Goal: Transaction & Acquisition: Subscribe to service/newsletter

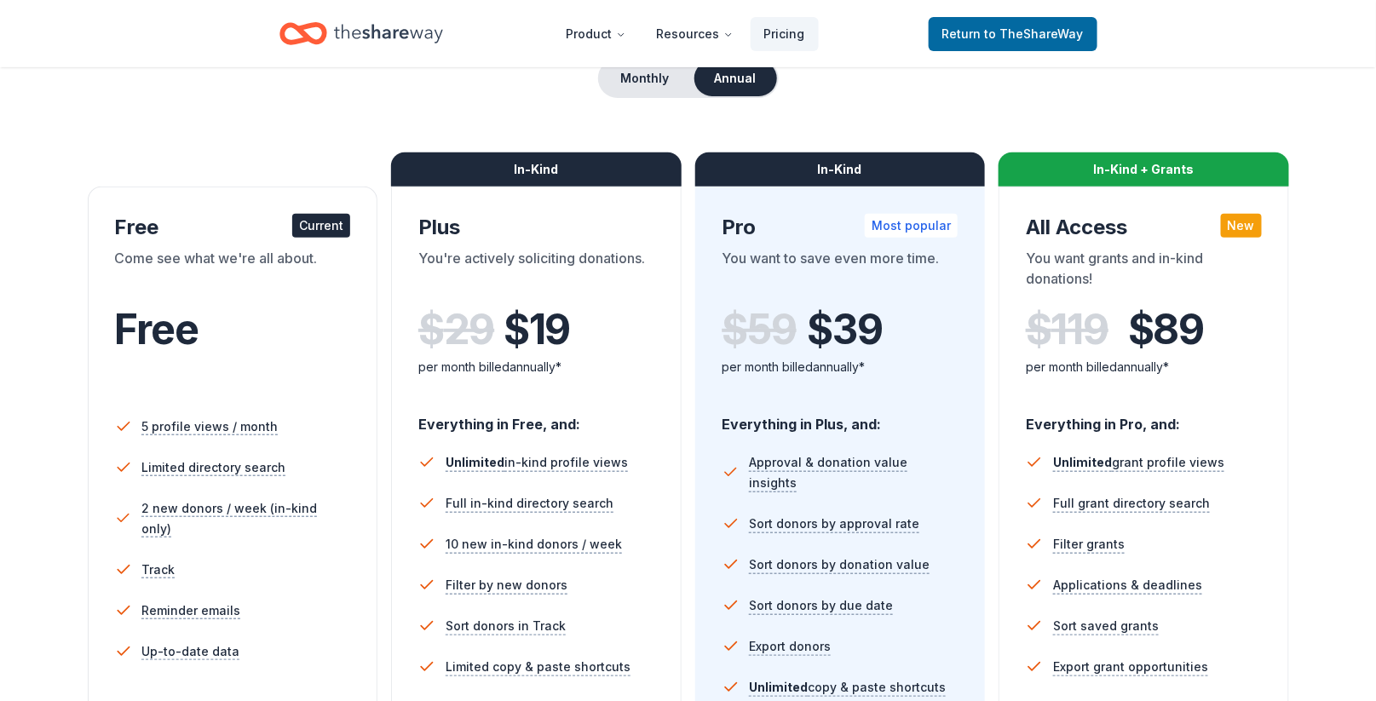
scroll to position [182, 0]
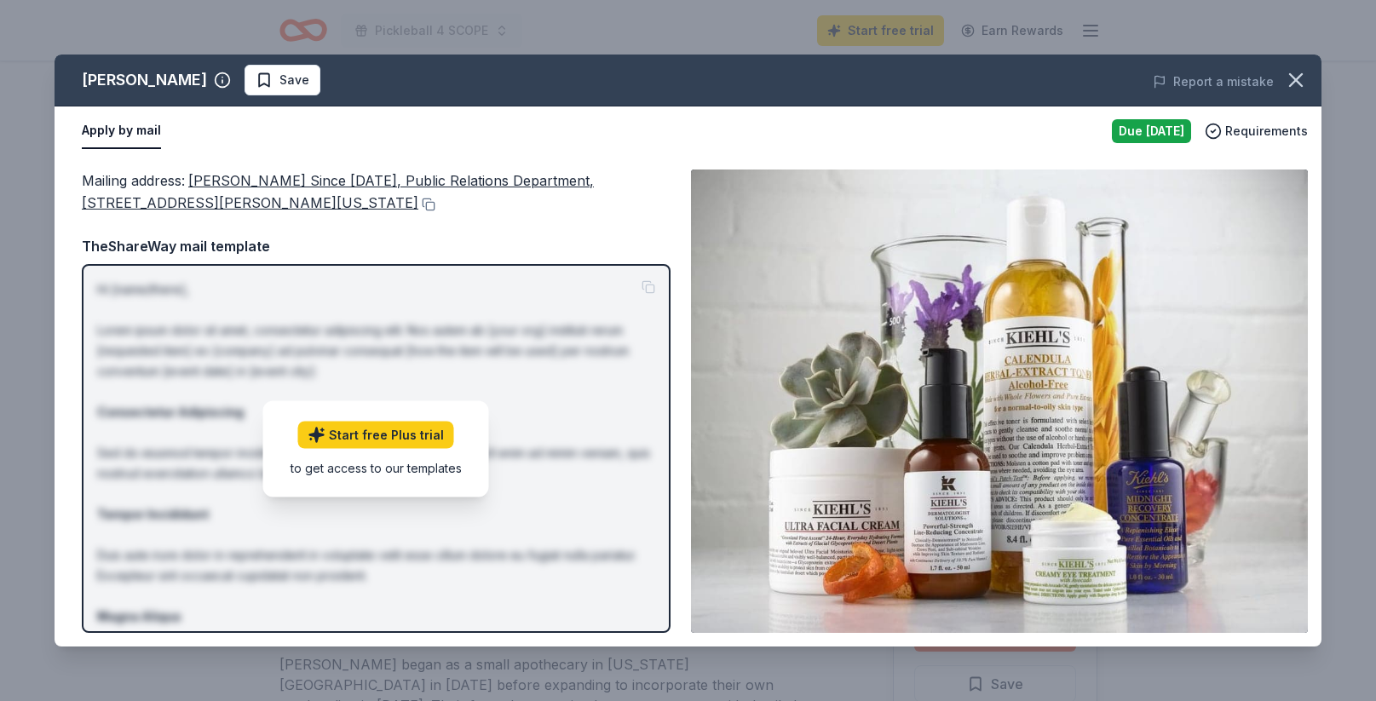
scroll to position [413, 0]
click at [1297, 76] on icon "button" at bounding box center [1296, 80] width 24 height 24
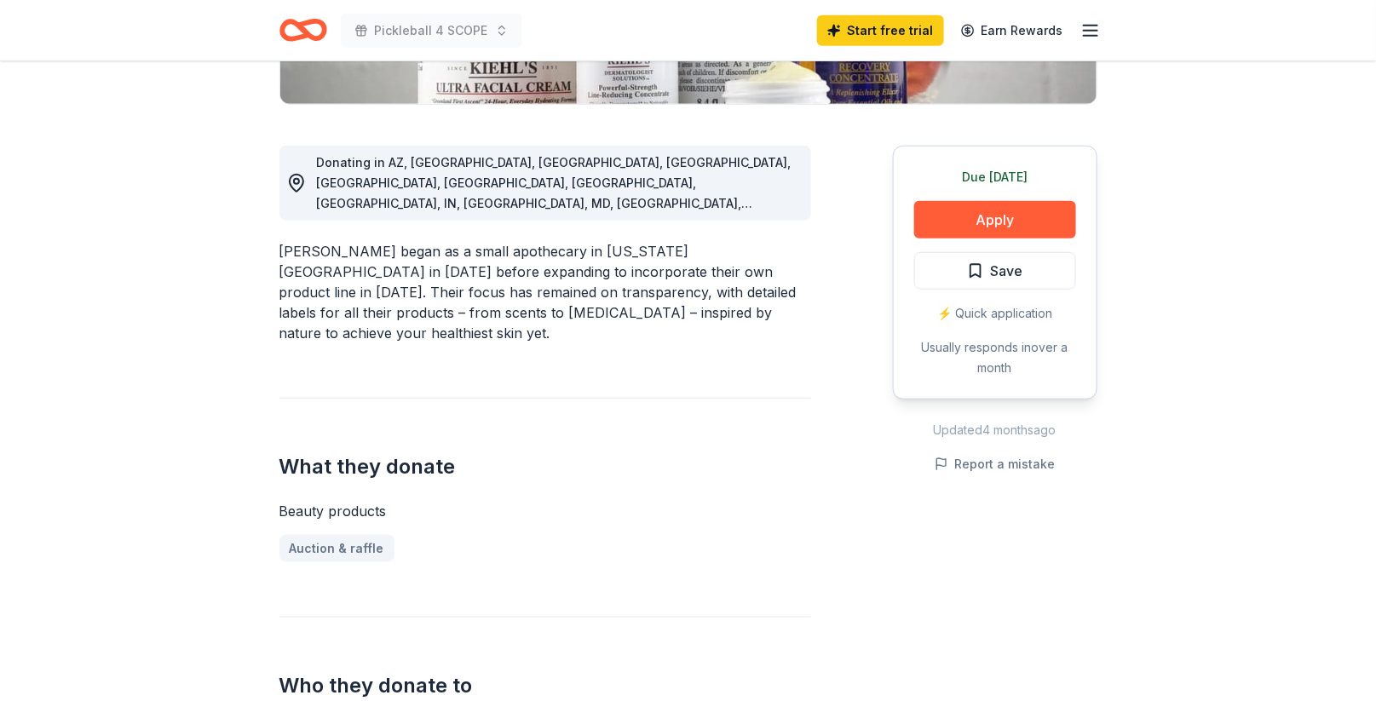
scroll to position [0, 0]
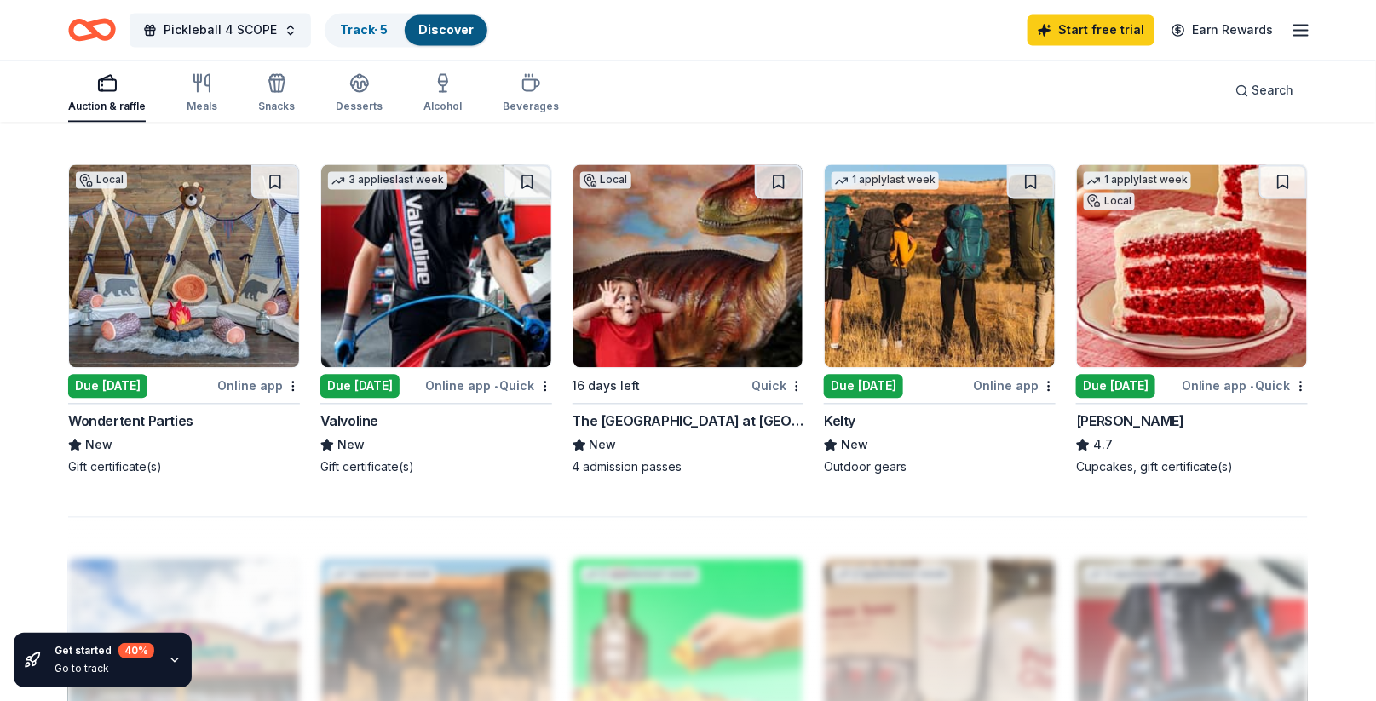
scroll to position [1196, 0]
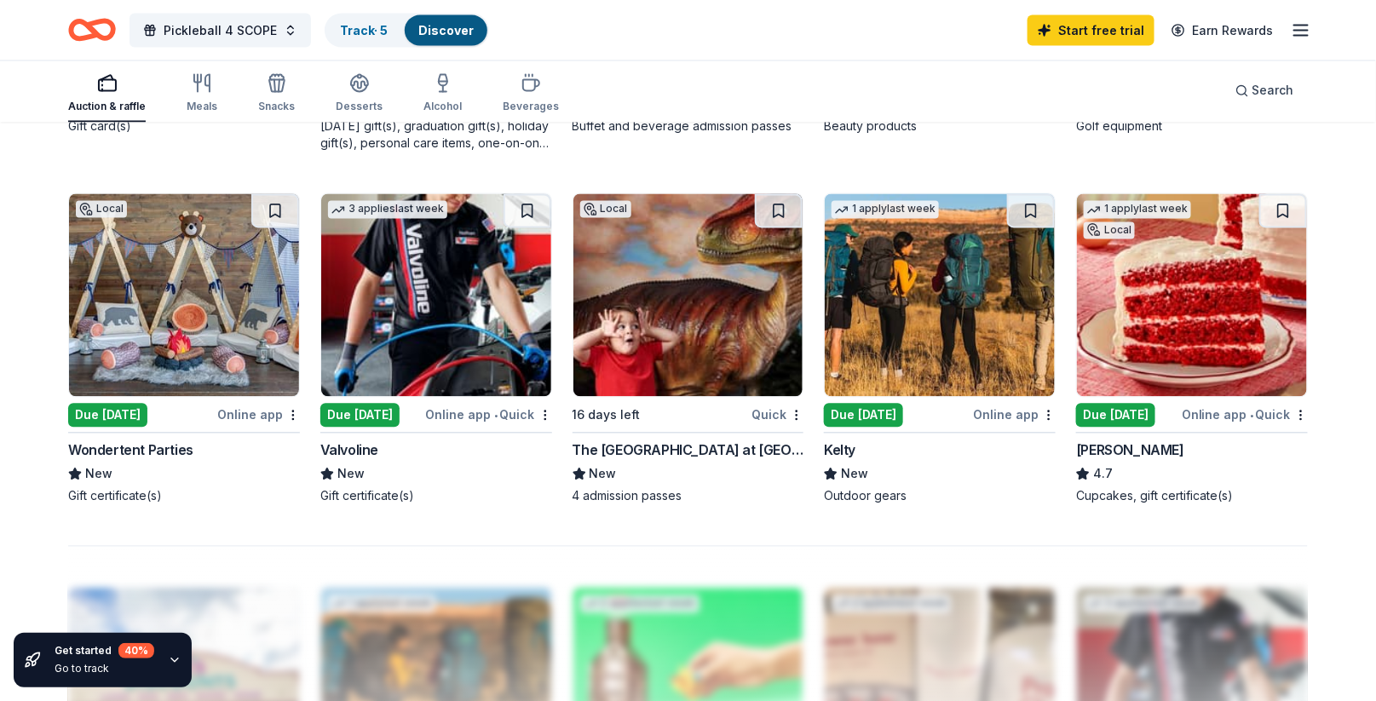
click at [1222, 322] on img at bounding box center [1192, 295] width 230 height 203
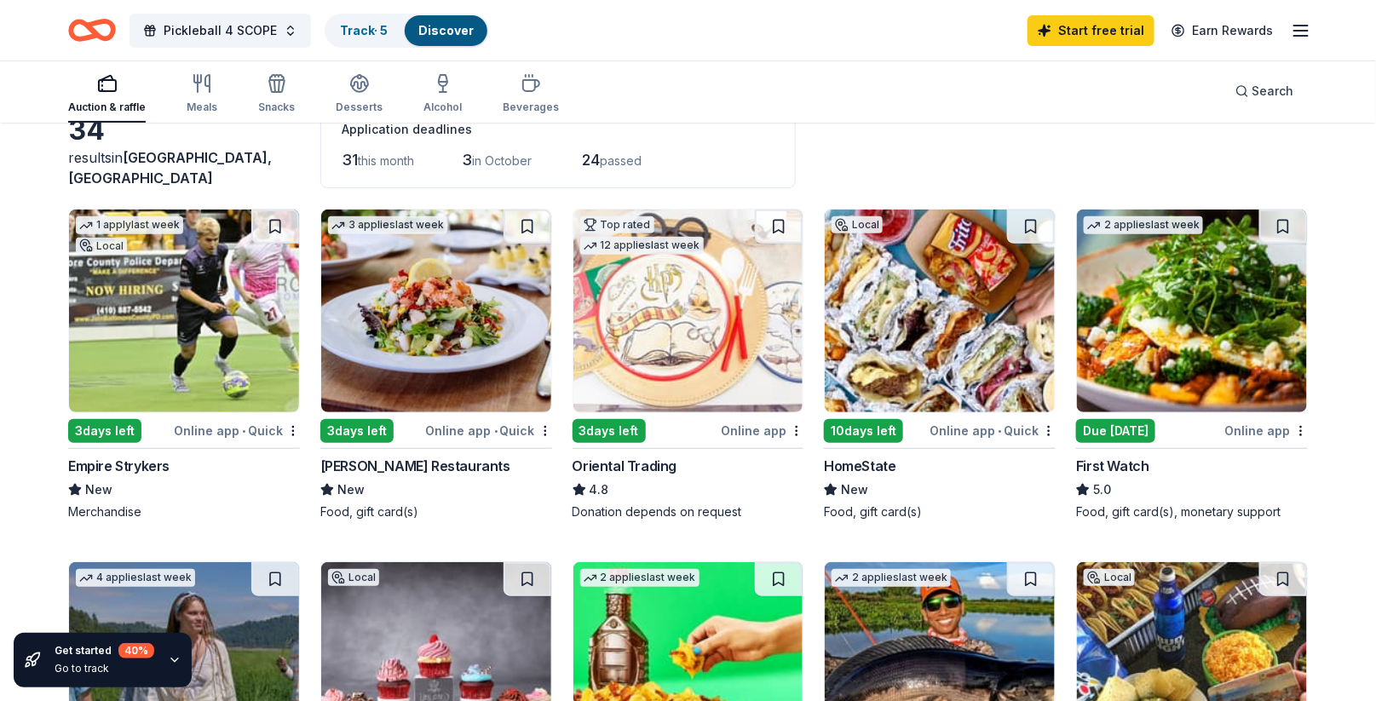
scroll to position [0, 0]
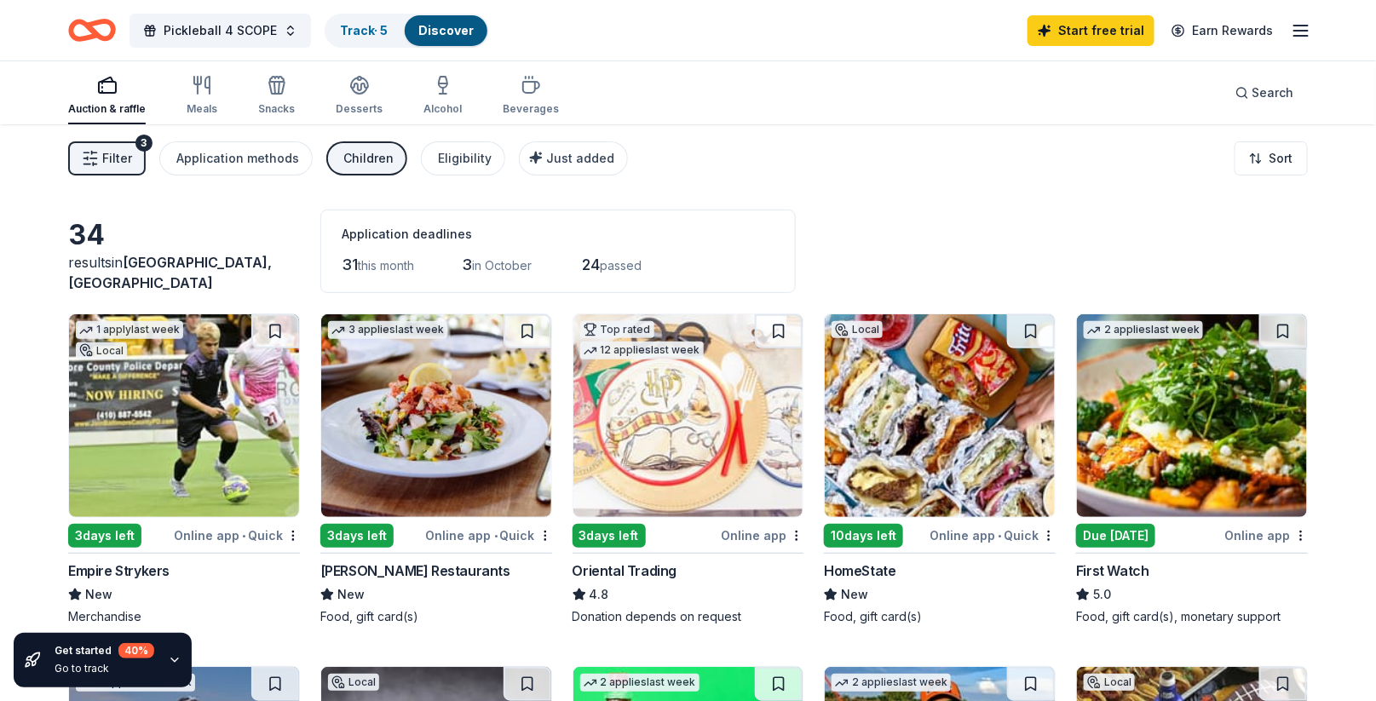
click at [367, 154] on div "Children" at bounding box center [368, 158] width 50 height 20
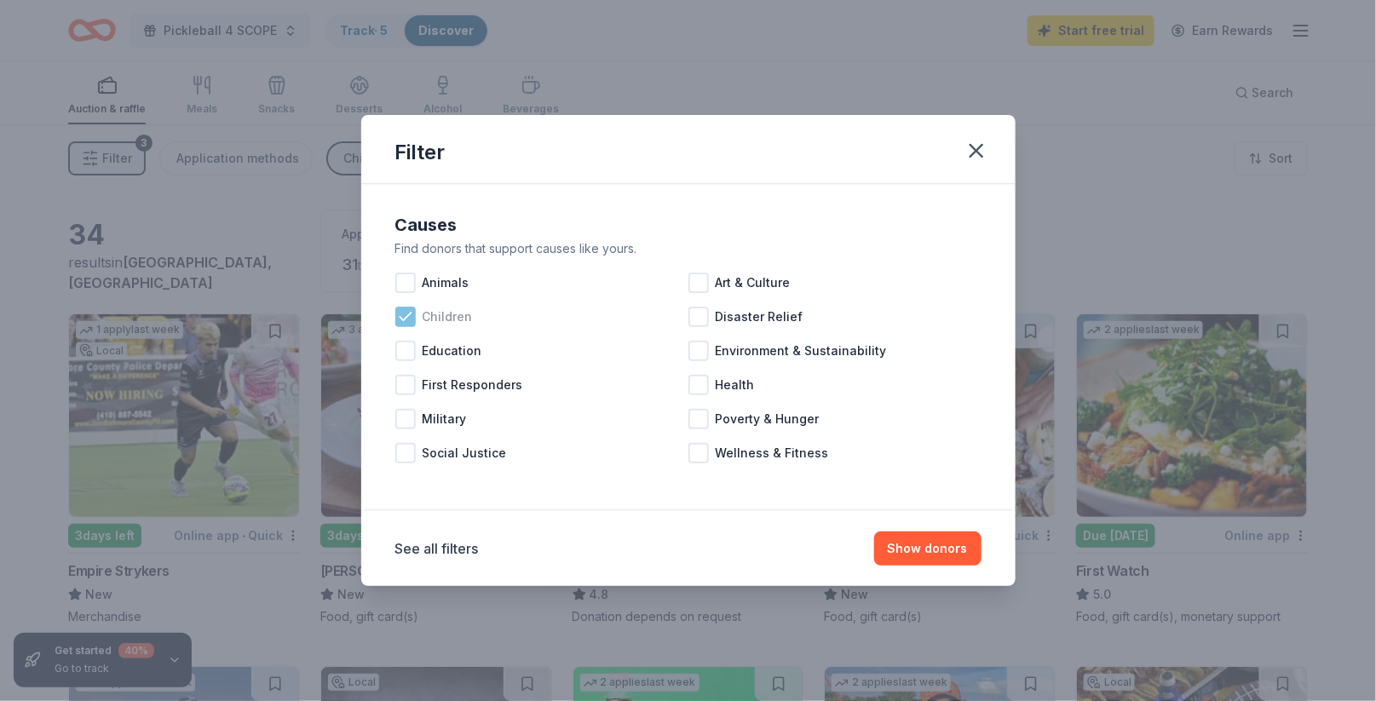
click at [402, 314] on icon at bounding box center [405, 316] width 17 height 17
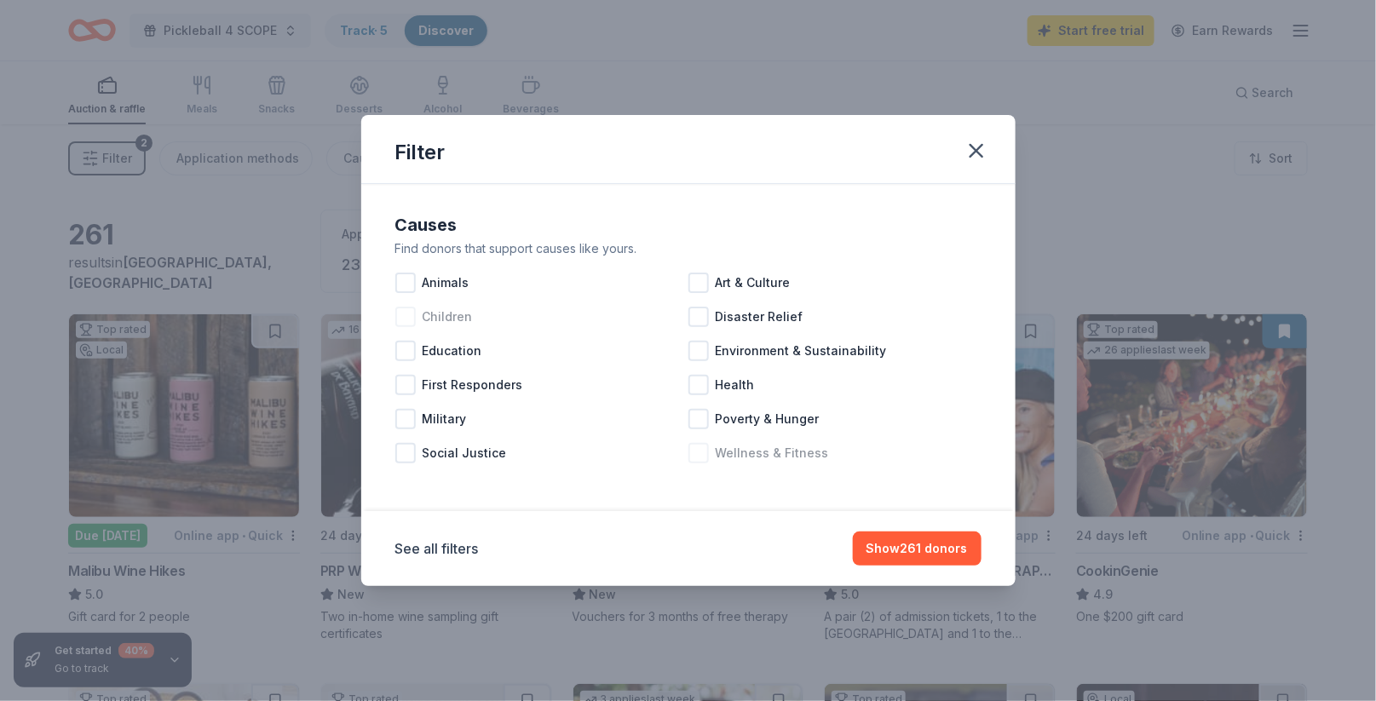
click at [699, 453] on div at bounding box center [699, 453] width 20 height 20
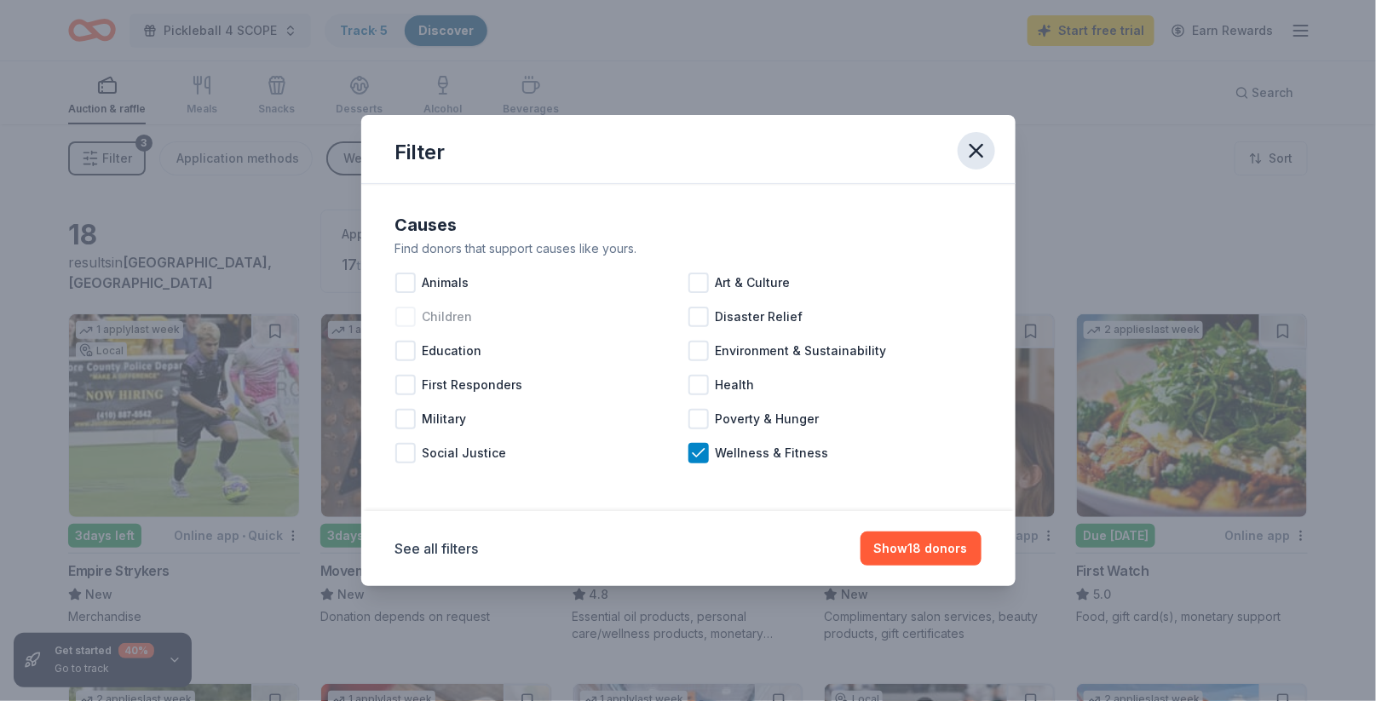
click at [975, 152] on icon "button" at bounding box center [977, 151] width 12 height 12
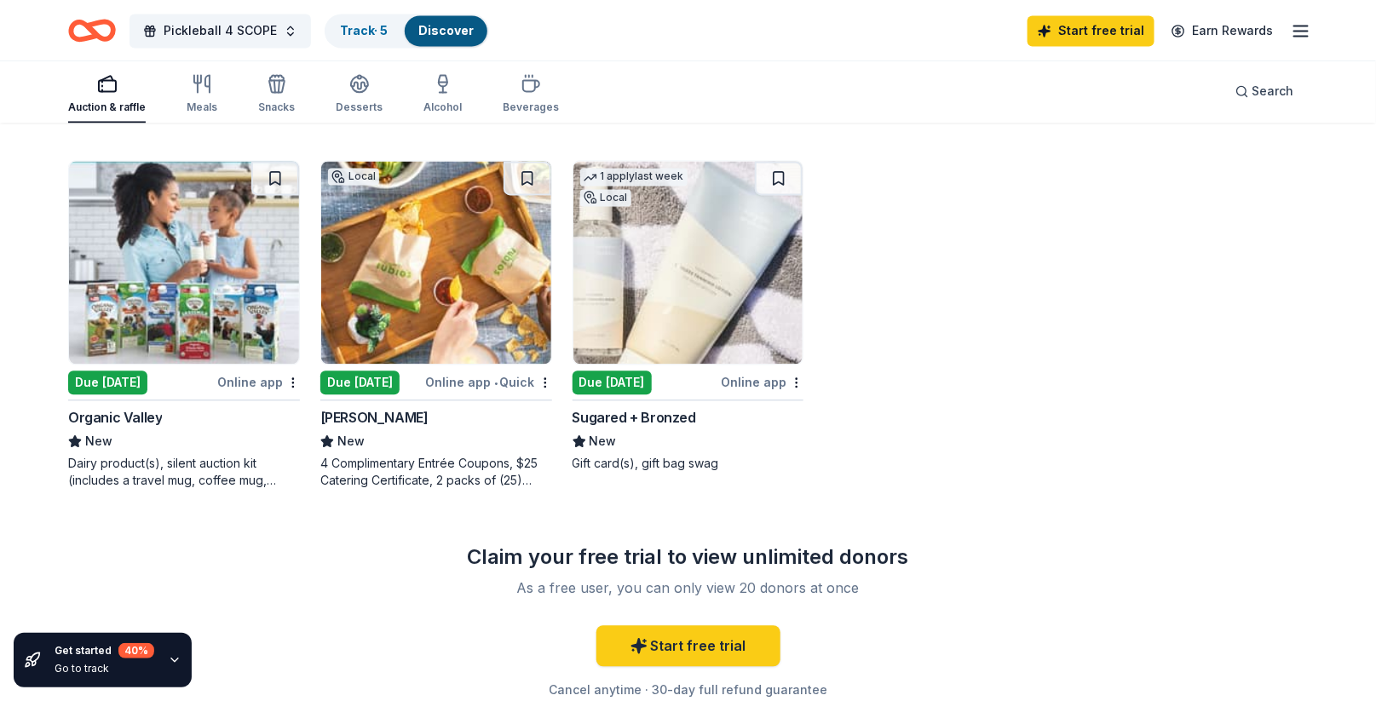
scroll to position [1264, 0]
click at [228, 256] on img at bounding box center [184, 261] width 230 height 203
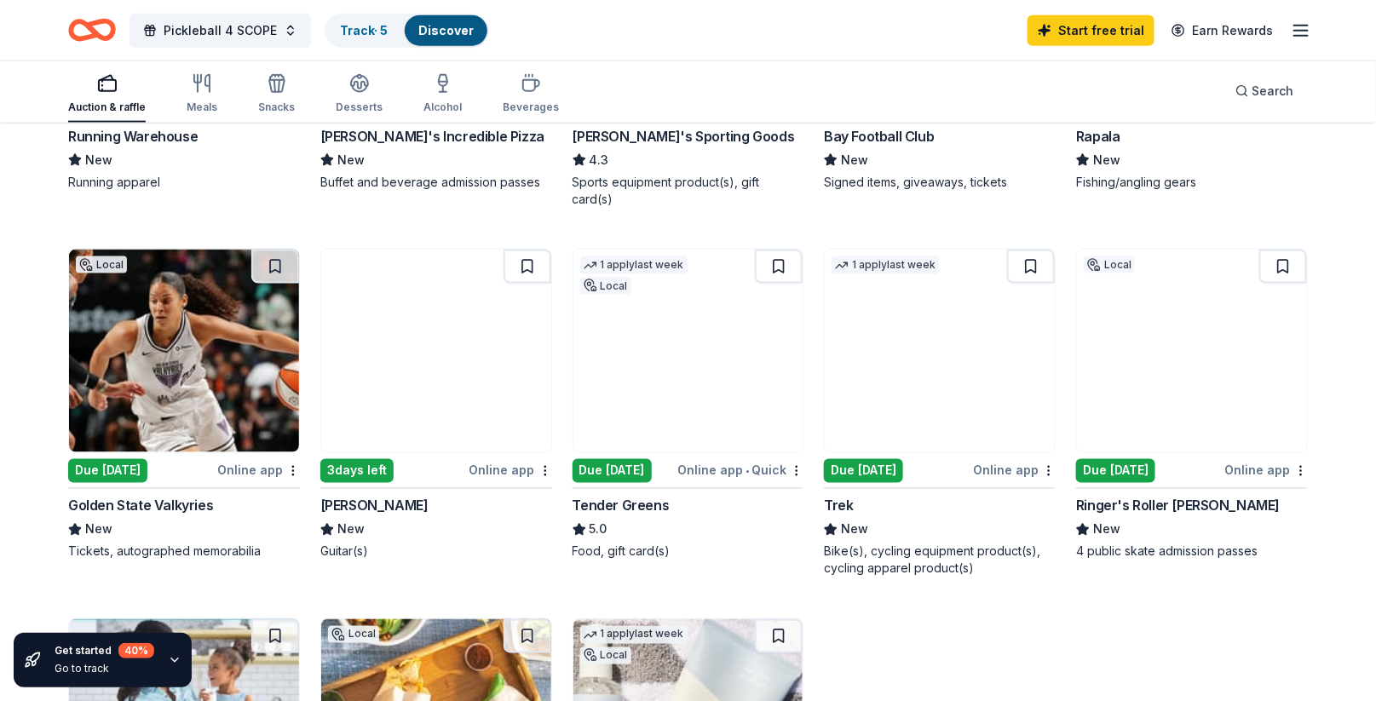
scroll to position [808, 0]
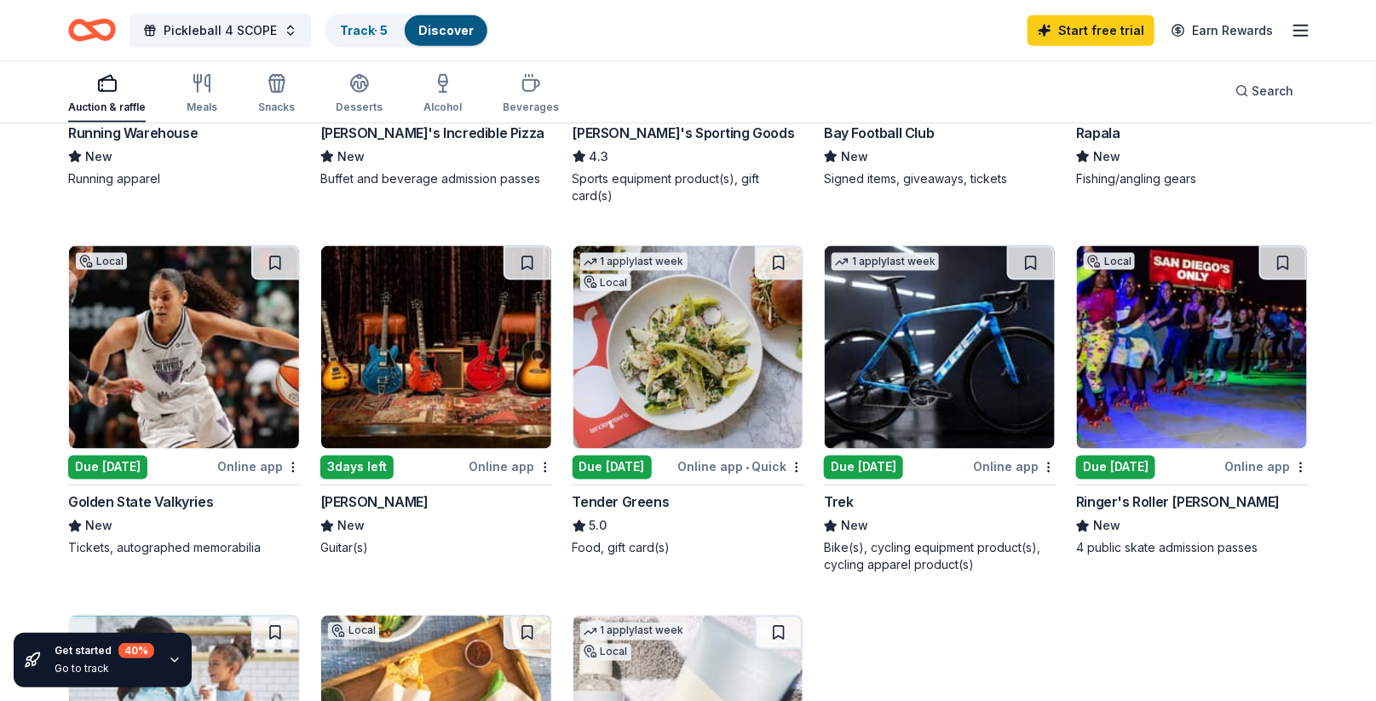
click at [936, 328] on img at bounding box center [940, 347] width 230 height 203
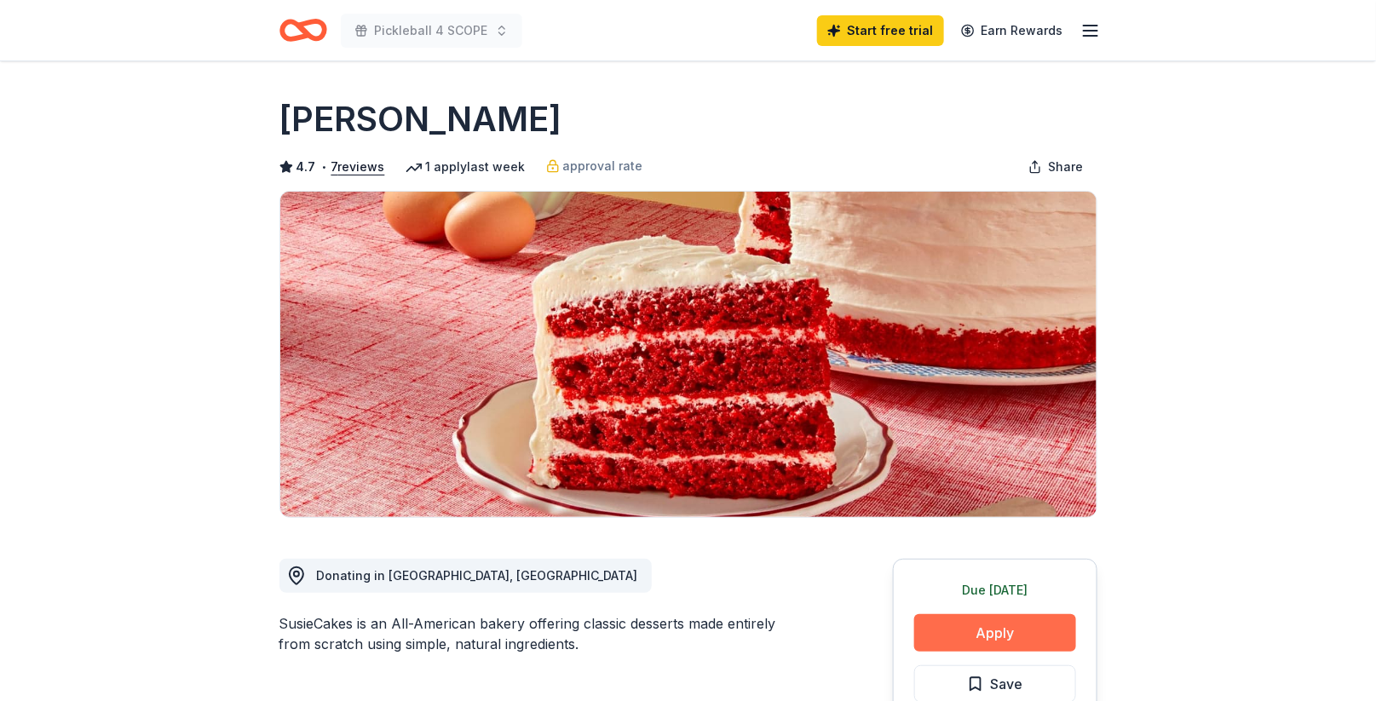
click at [973, 632] on button "Apply" at bounding box center [995, 632] width 162 height 37
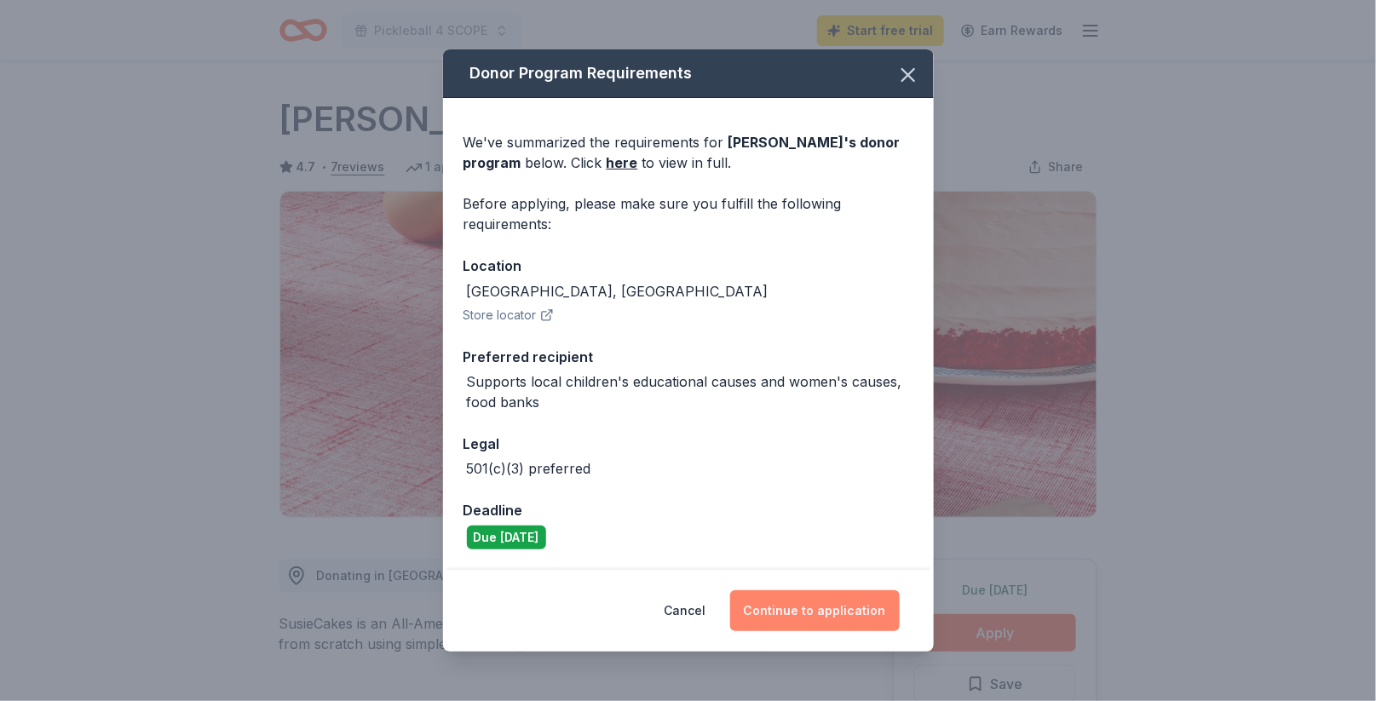
click at [809, 607] on button "Continue to application" at bounding box center [815, 611] width 170 height 41
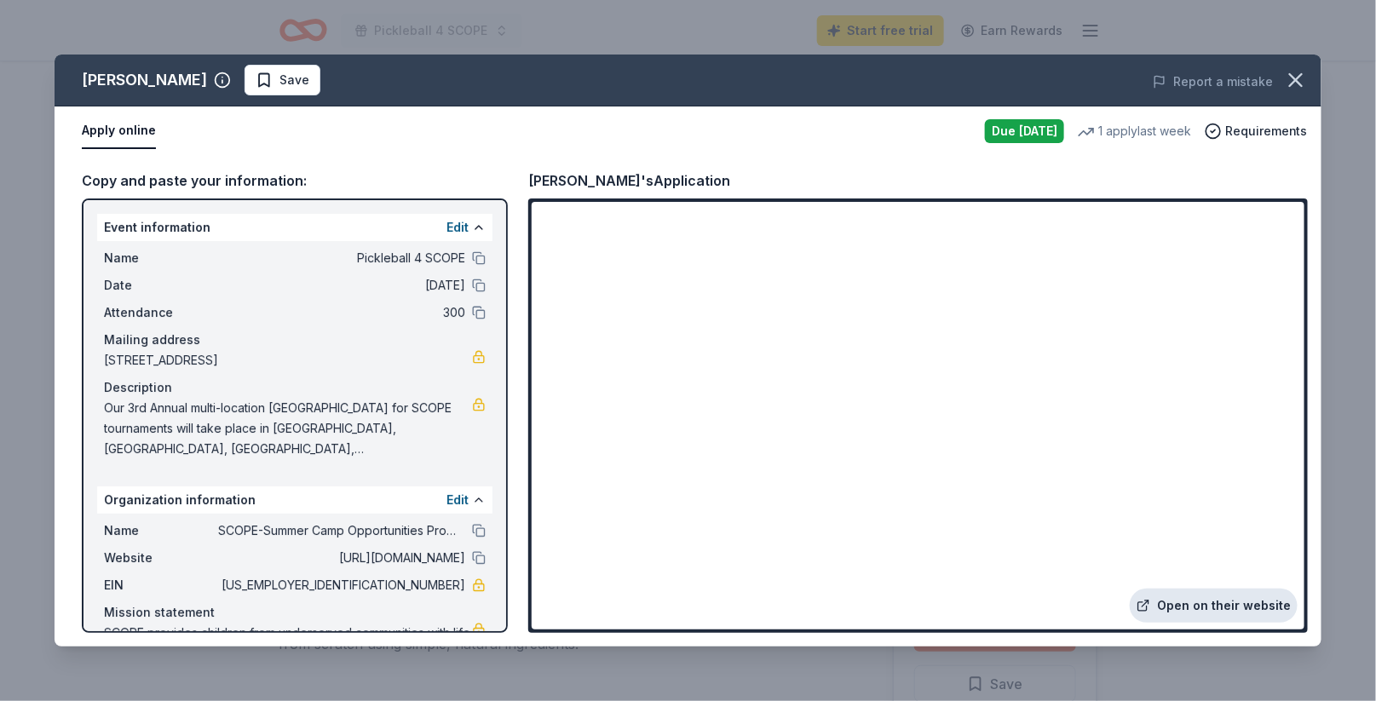
click at [1184, 605] on link "Open on their website" at bounding box center [1214, 606] width 168 height 34
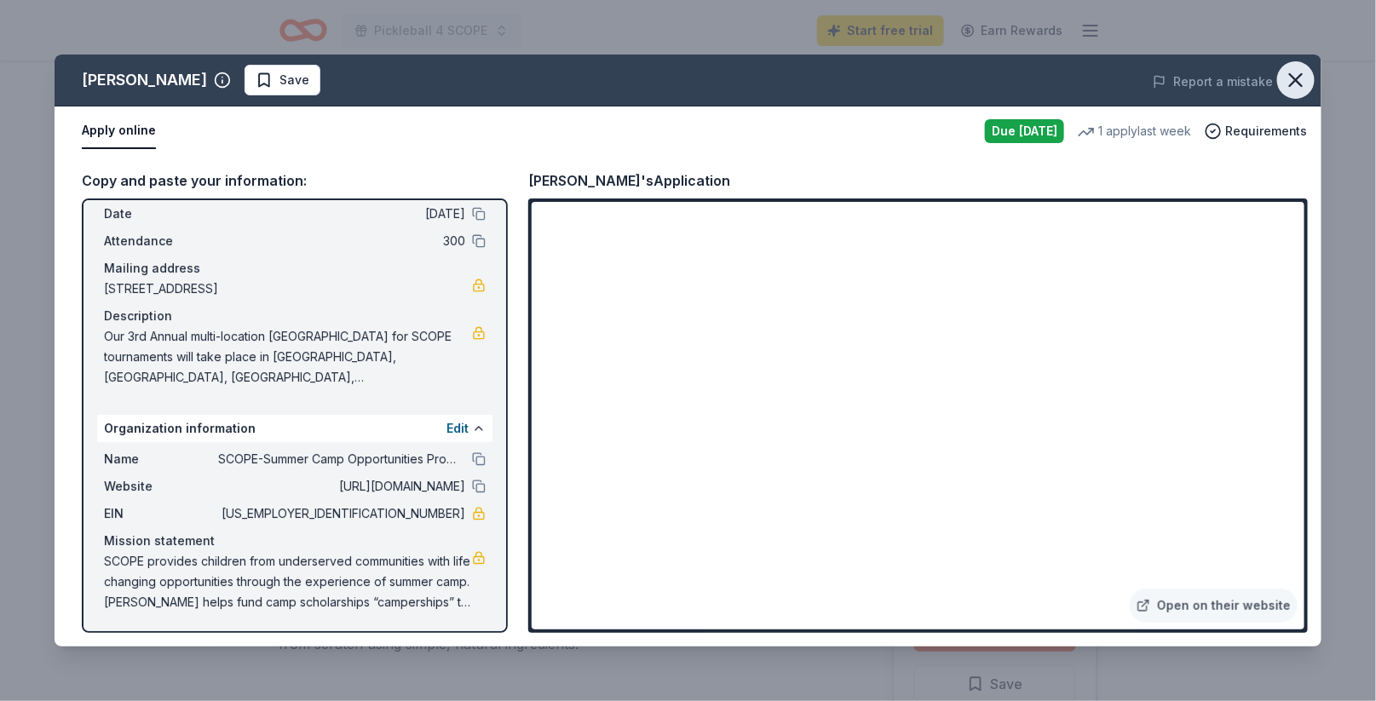
click at [1299, 82] on icon "button" at bounding box center [1296, 80] width 12 height 12
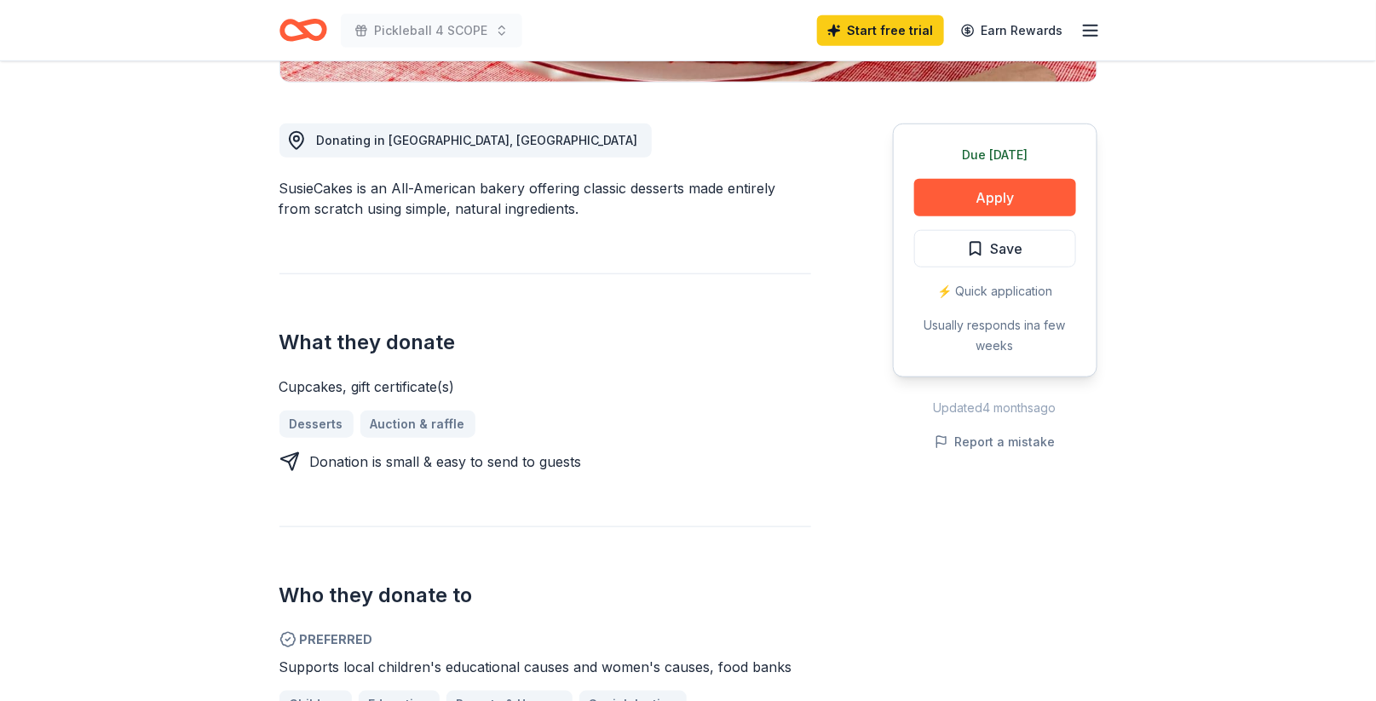
scroll to position [437, 0]
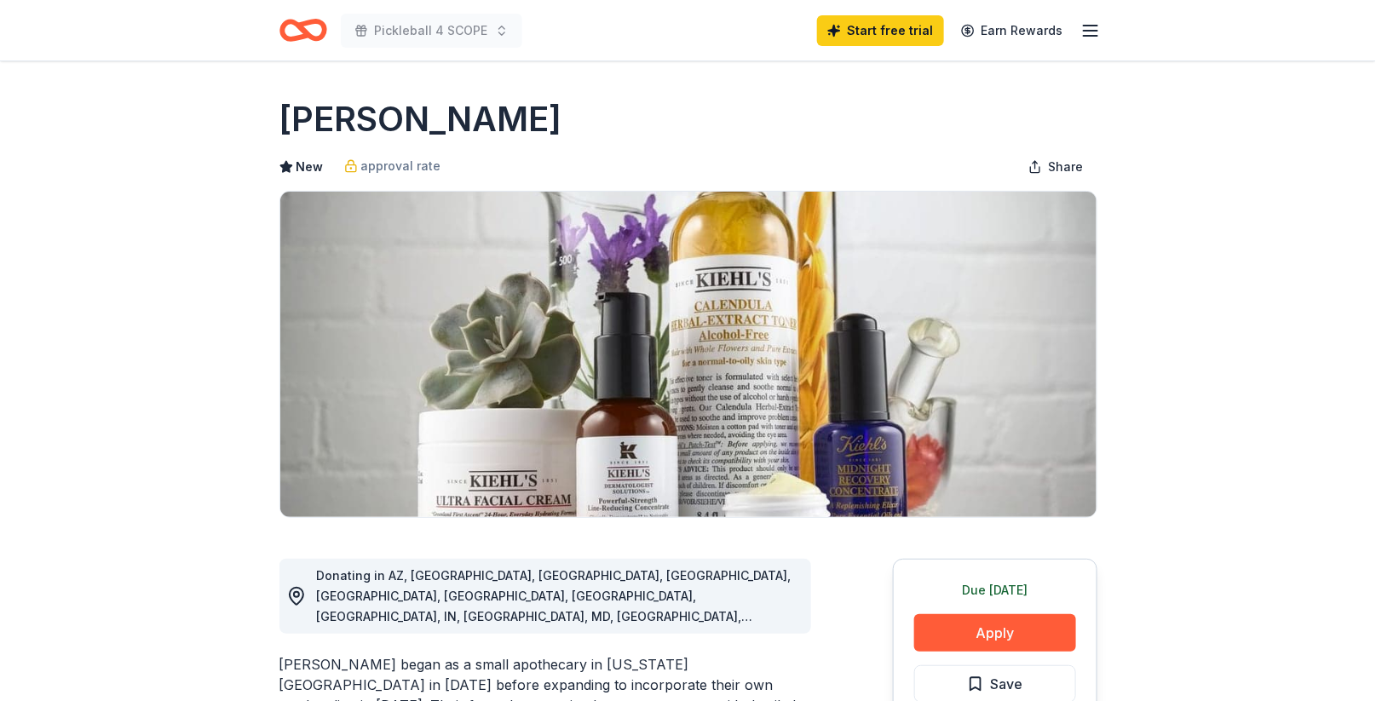
scroll to position [147, 0]
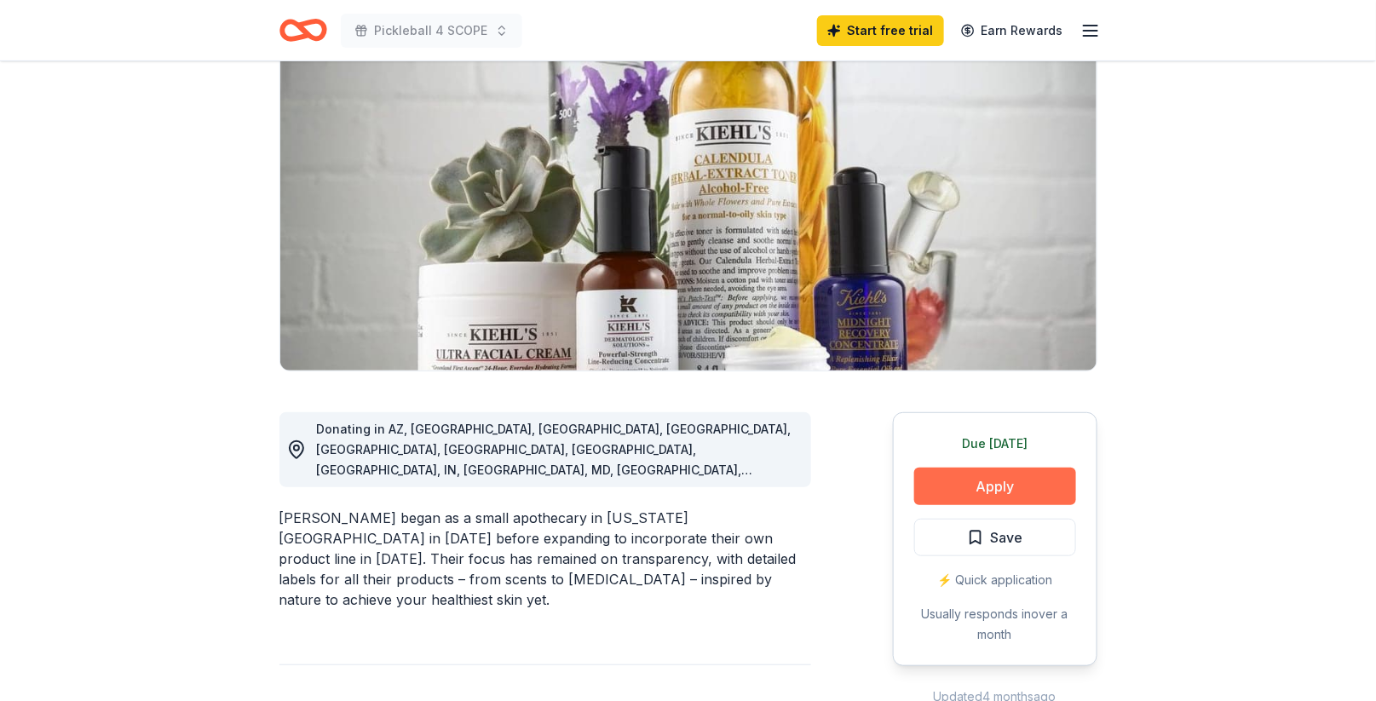
click at [966, 489] on button "Apply" at bounding box center [995, 486] width 162 height 37
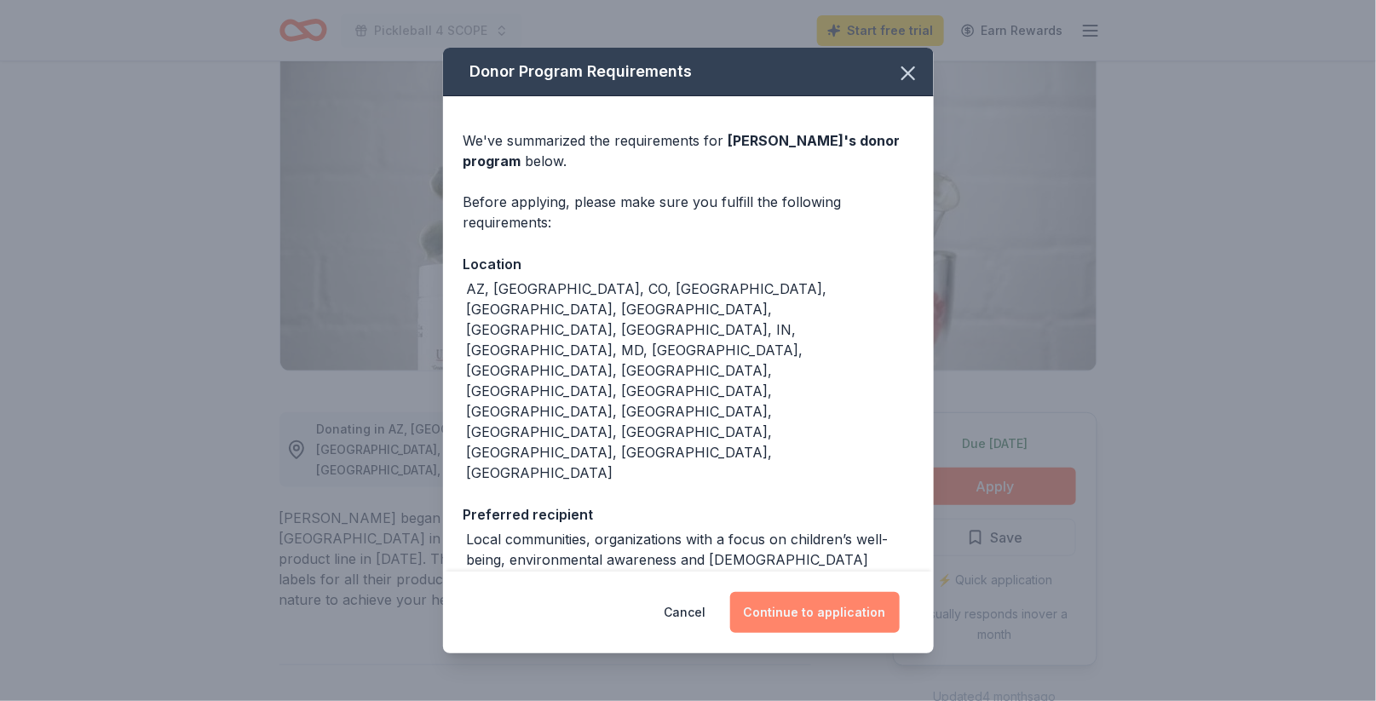
click at [787, 592] on button "Continue to application" at bounding box center [815, 612] width 170 height 41
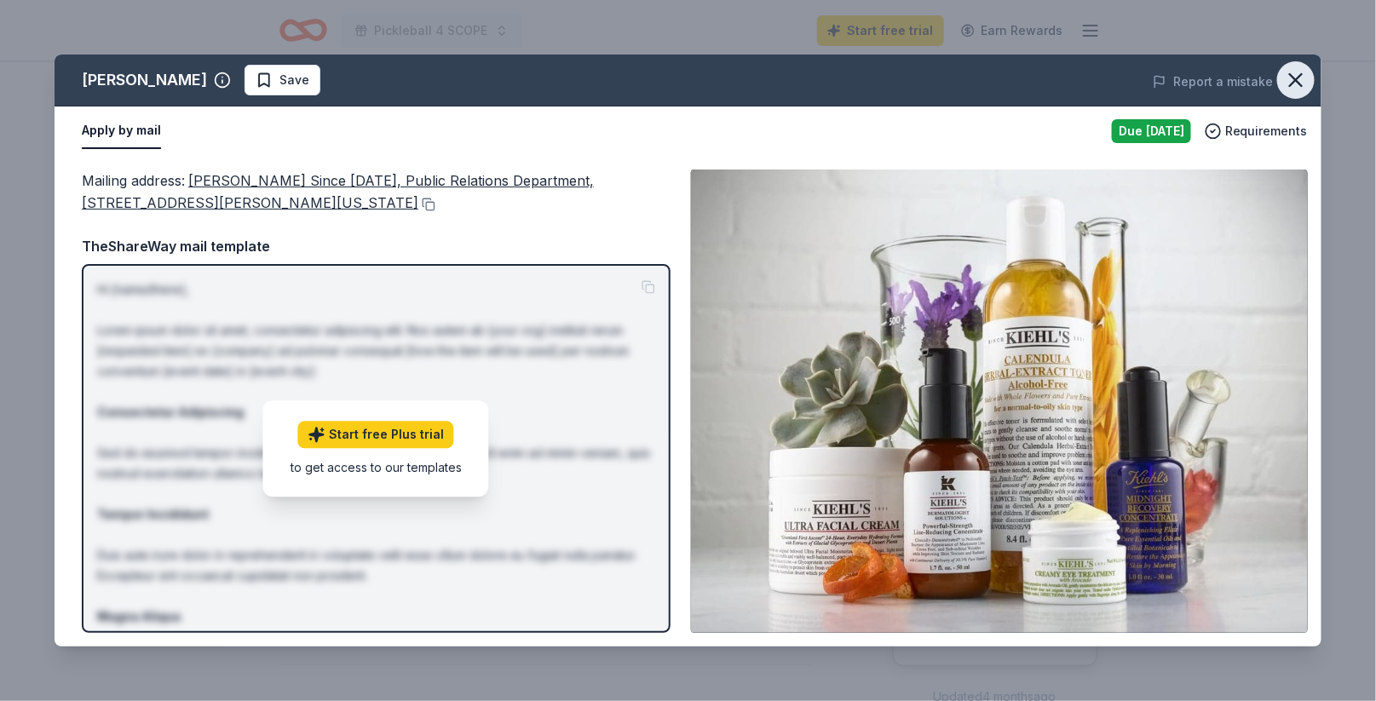
click at [1303, 75] on icon "button" at bounding box center [1296, 80] width 24 height 24
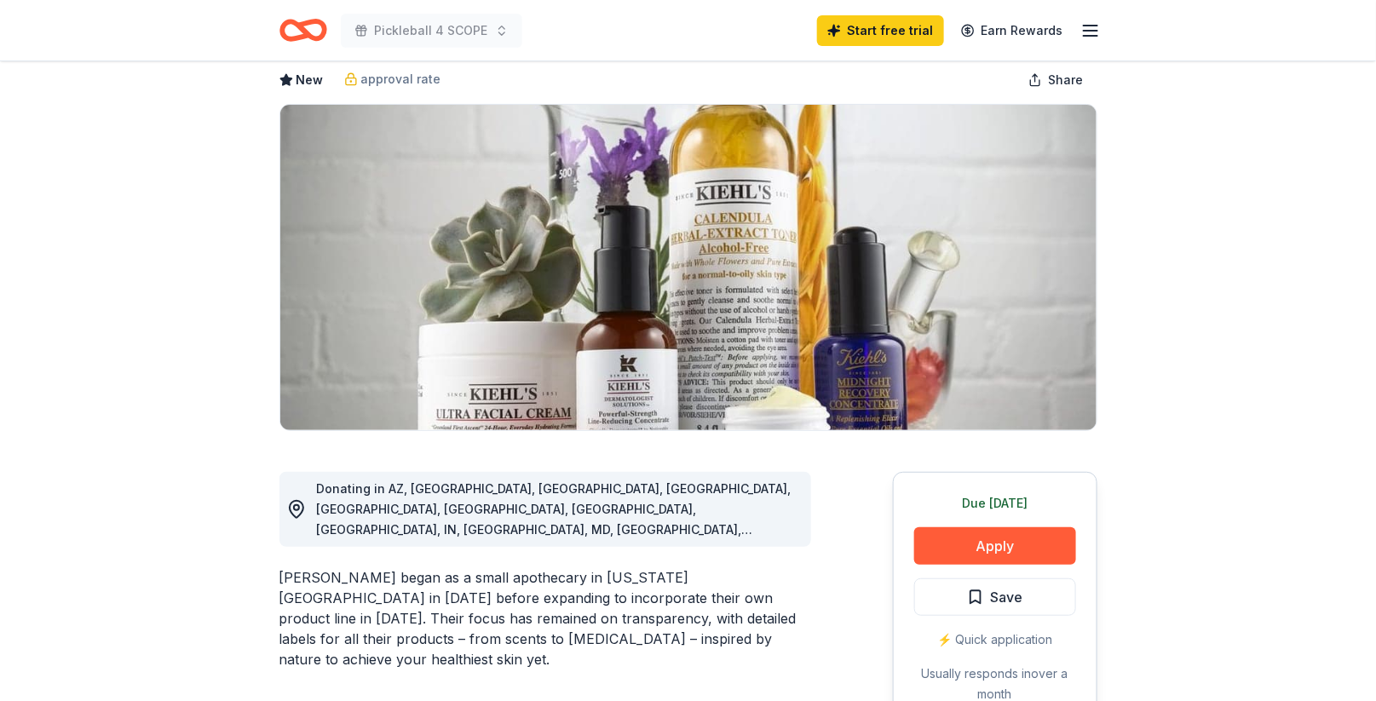
scroll to position [0, 0]
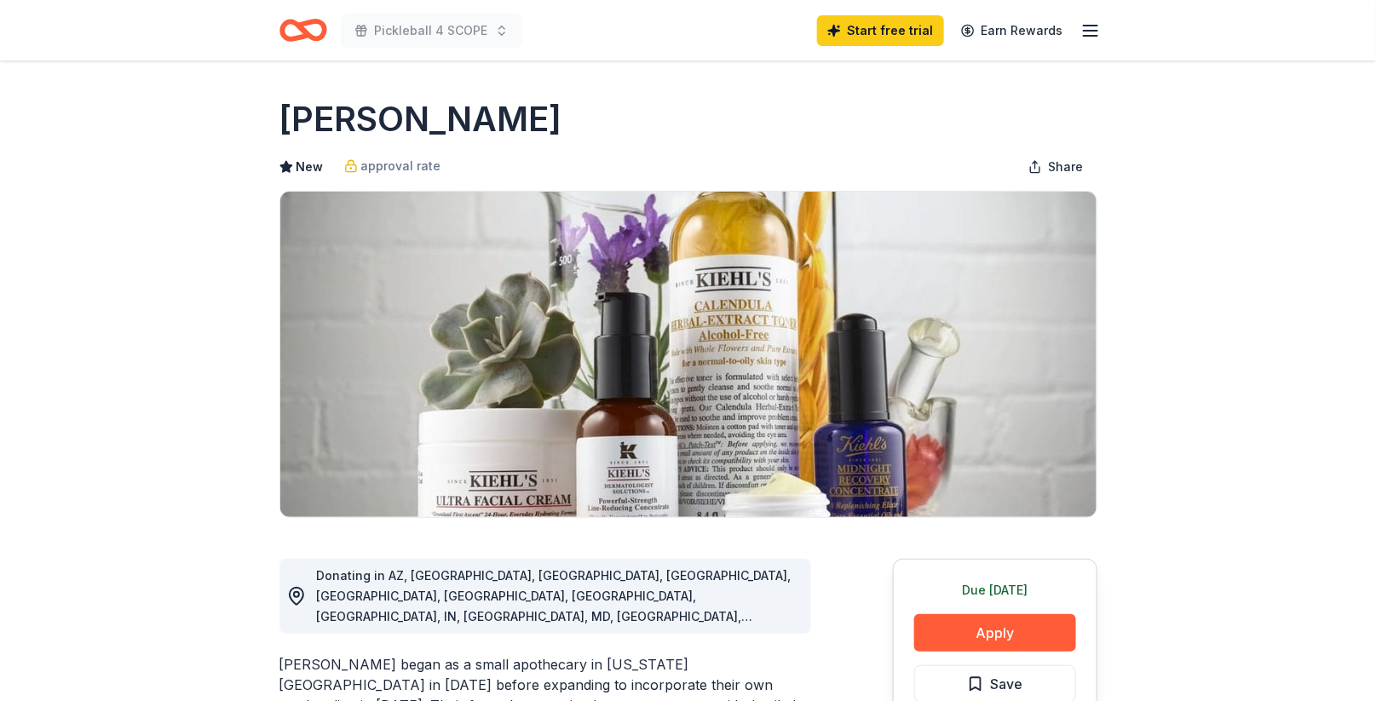
click at [355, 125] on h1 "Kiehl's" at bounding box center [421, 119] width 283 height 48
click at [388, 114] on h1 "Kiehl's" at bounding box center [421, 119] width 283 height 48
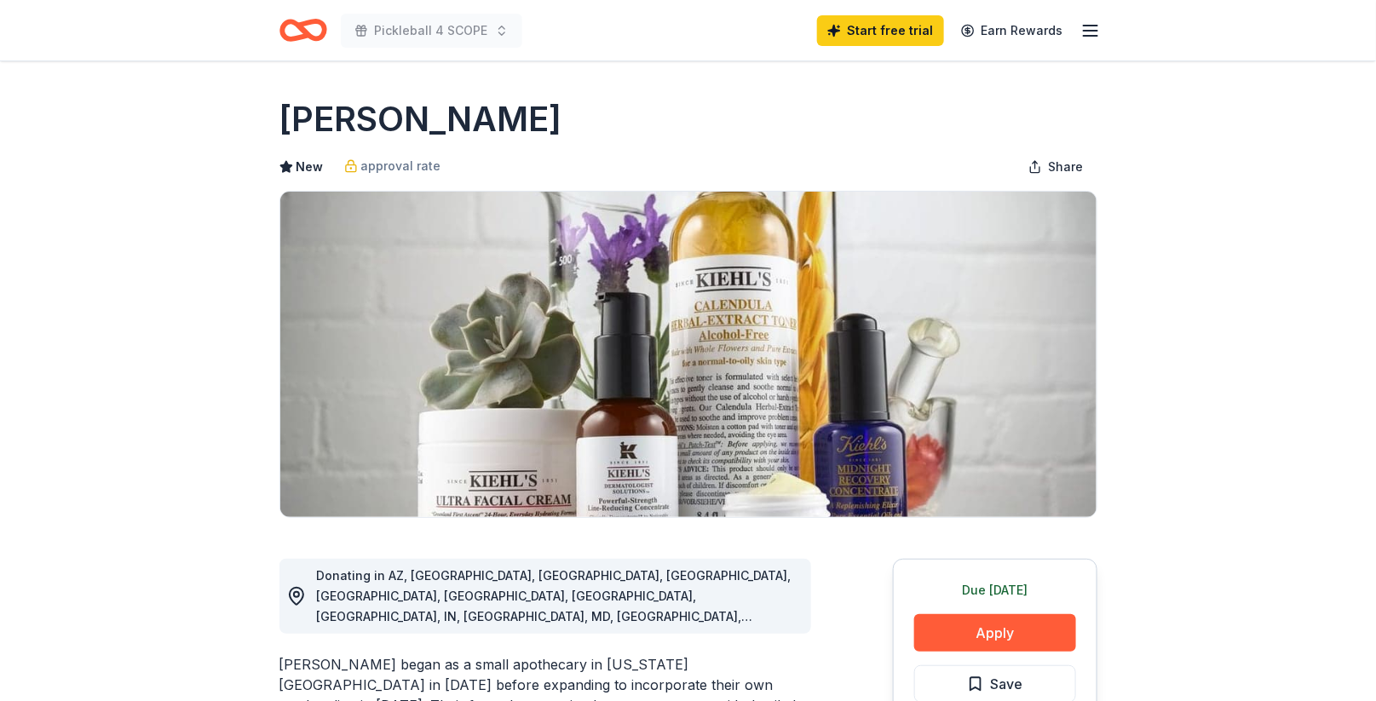
drag, startPoint x: 422, startPoint y: 118, endPoint x: 230, endPoint y: 118, distance: 191.7
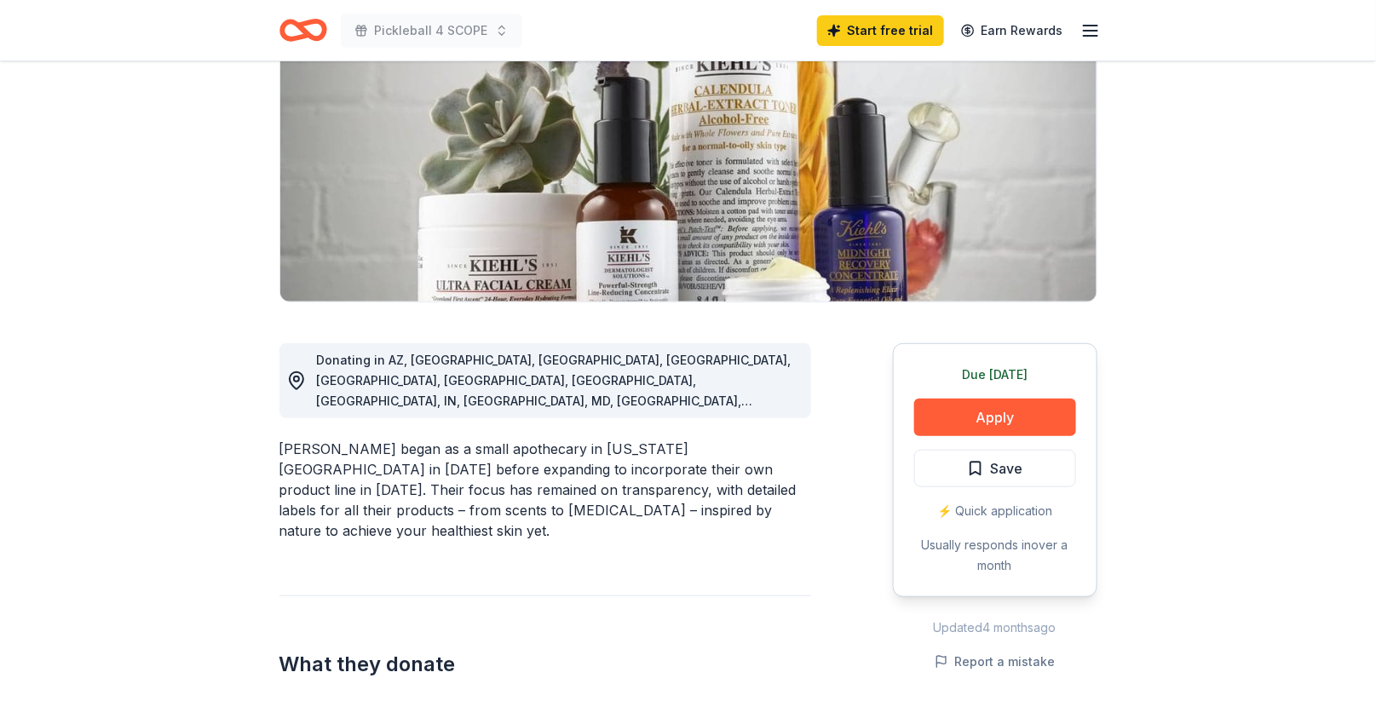
scroll to position [247, 0]
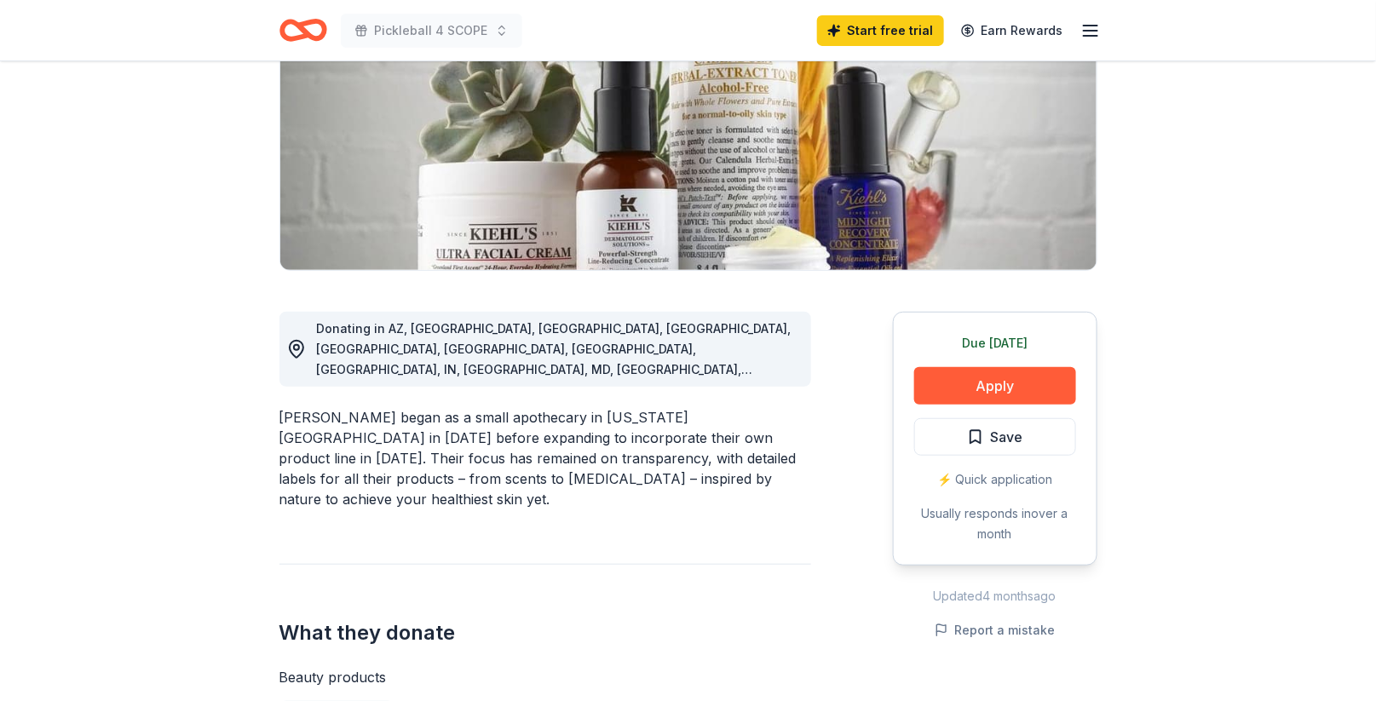
click at [304, 407] on div "Kiehl's began as a small apothecary in New York City in 1851 before expanding t…" at bounding box center [546, 458] width 532 height 102
click at [295, 407] on div "Kiehl's began as a small apothecary in New York City in 1851 before expanding t…" at bounding box center [546, 458] width 532 height 102
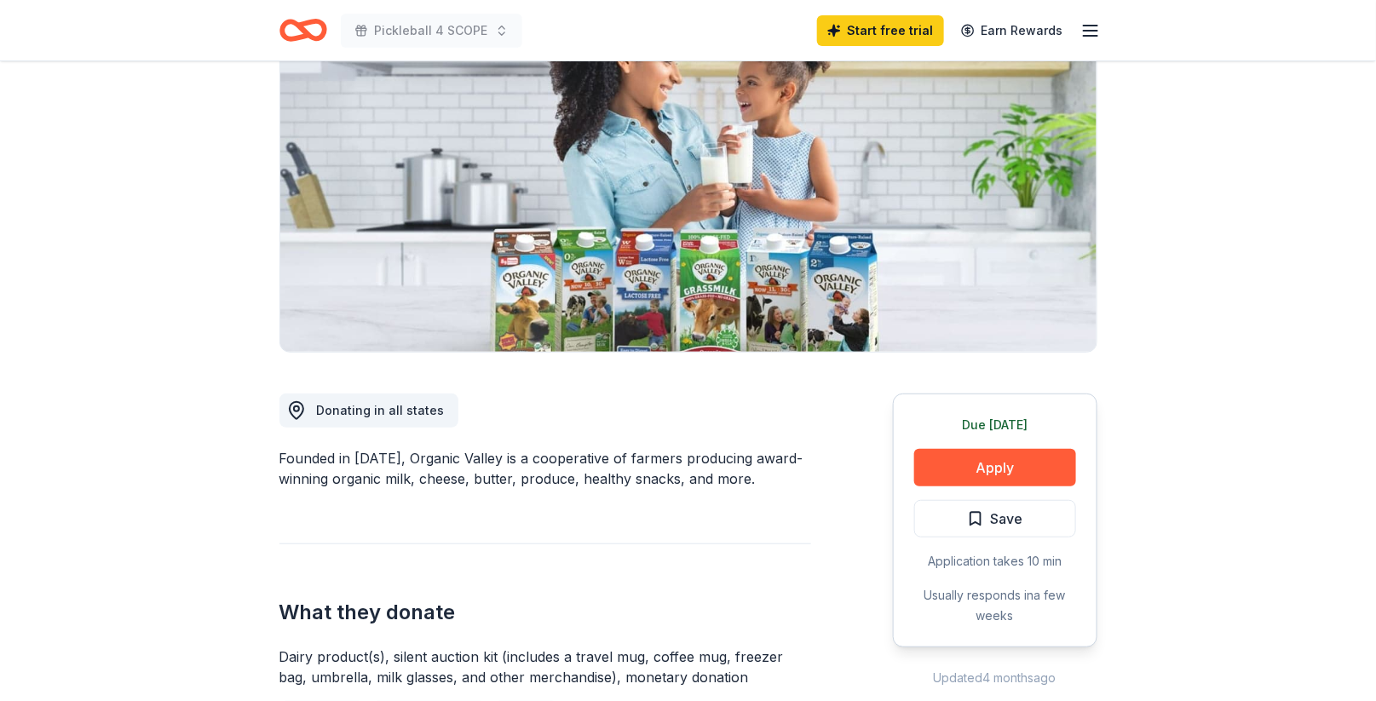
scroll to position [258, 0]
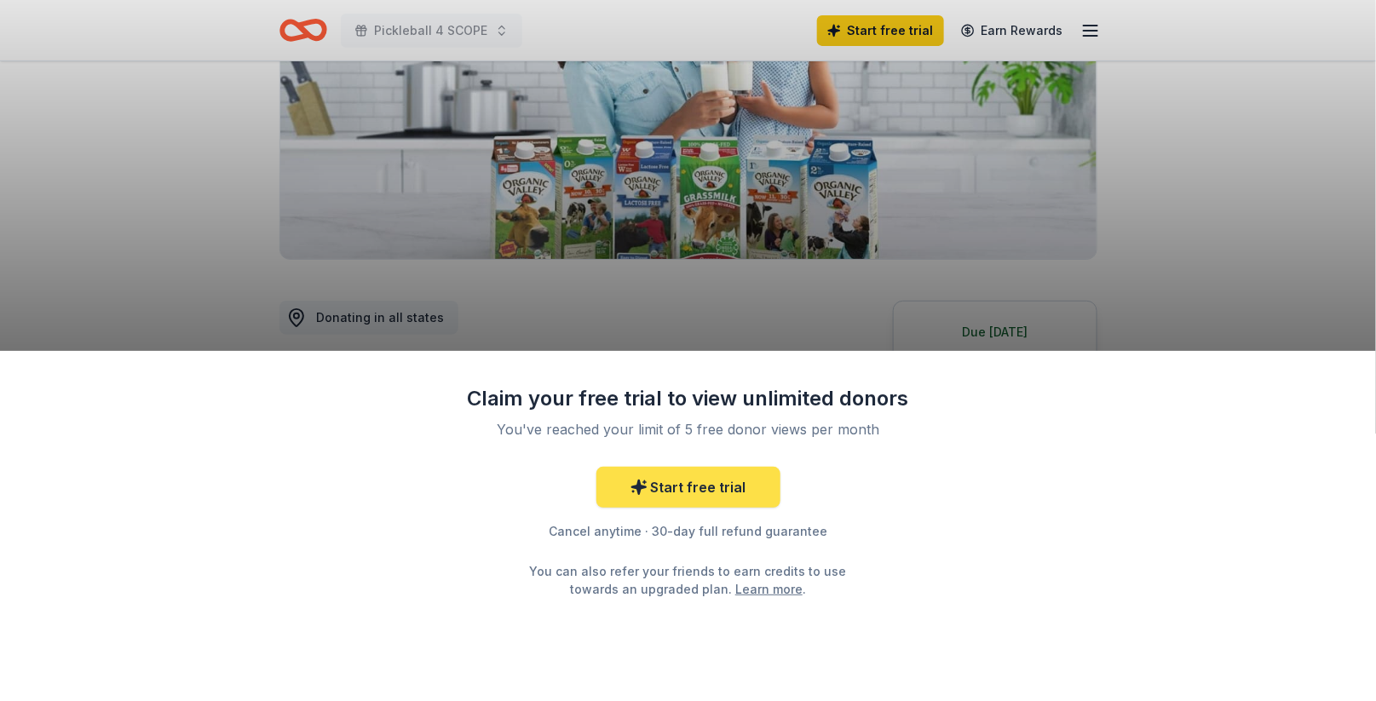
click at [718, 480] on link "Start free trial" at bounding box center [689, 487] width 184 height 41
click at [684, 487] on link "Start free trial" at bounding box center [689, 487] width 184 height 41
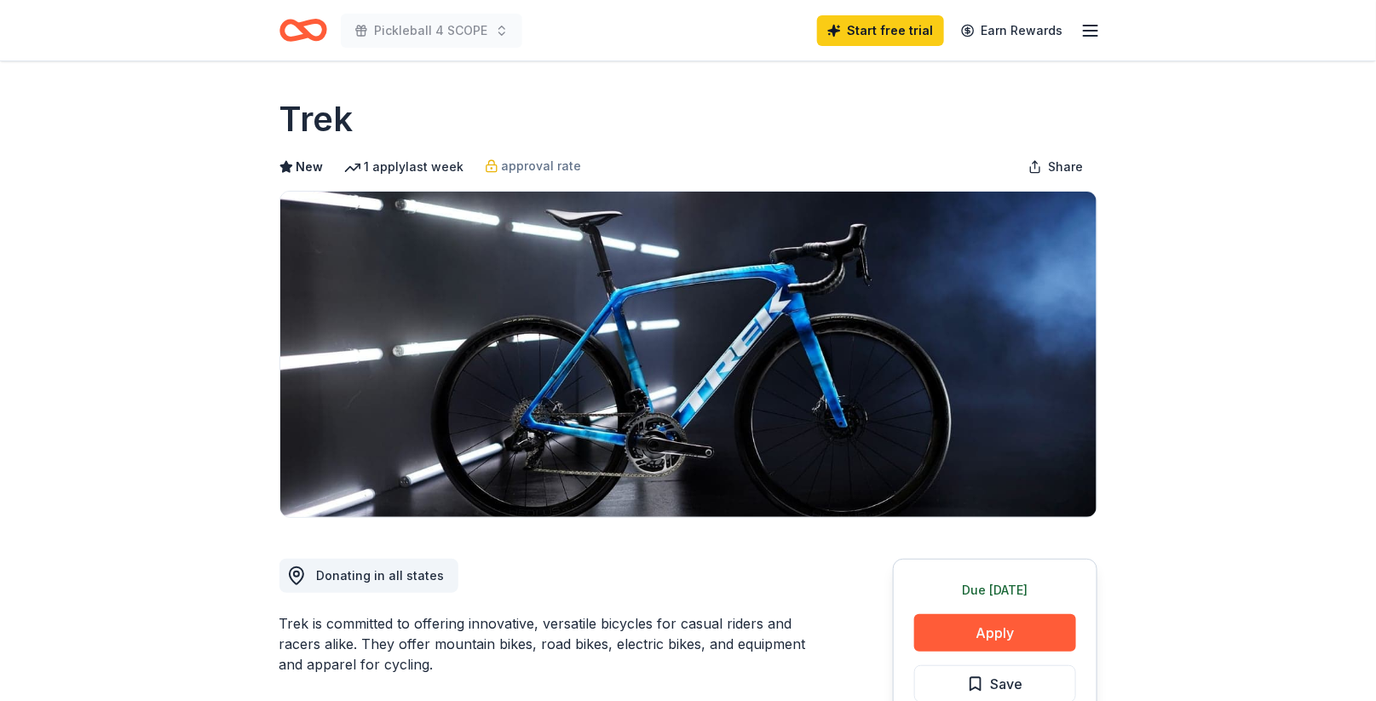
scroll to position [4, 0]
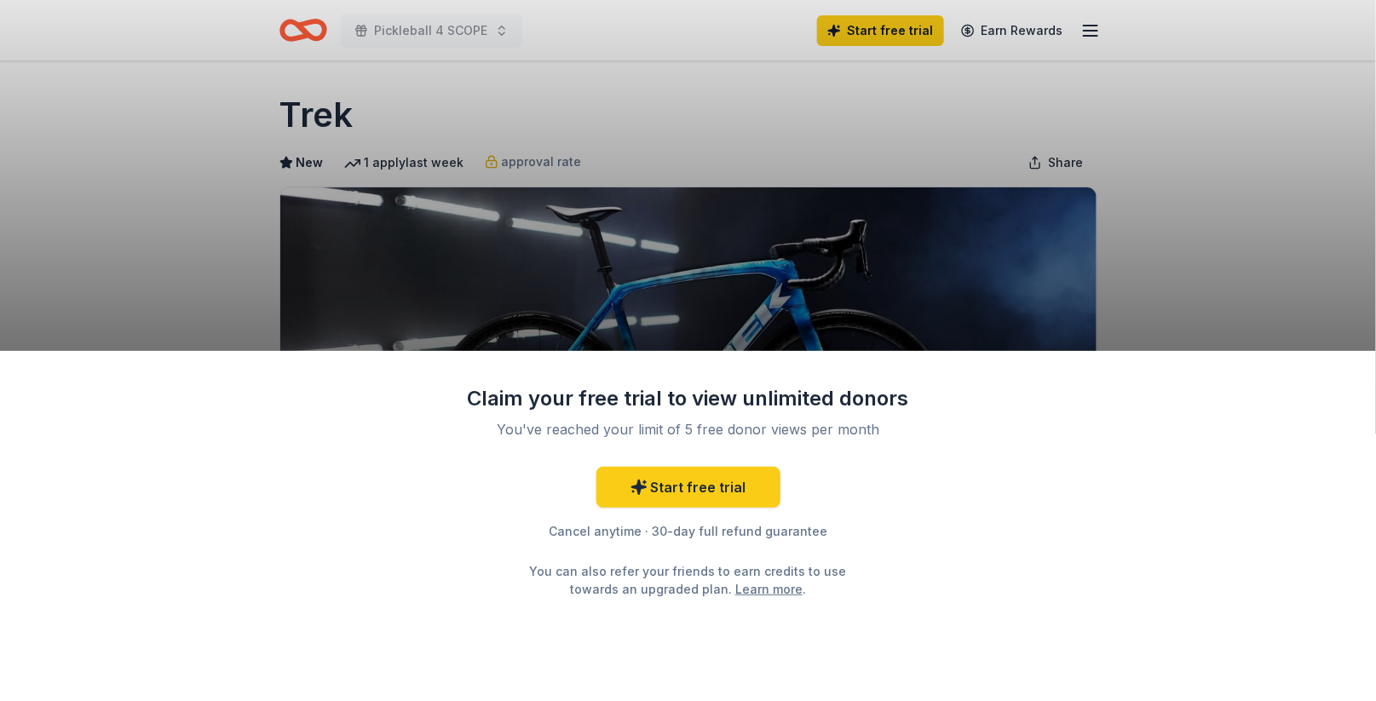
click at [322, 109] on div "Claim your free trial to view unlimited donors You've reached your limit of 5 f…" at bounding box center [688, 350] width 1376 height 701
